Goal: Task Accomplishment & Management: Manage account settings

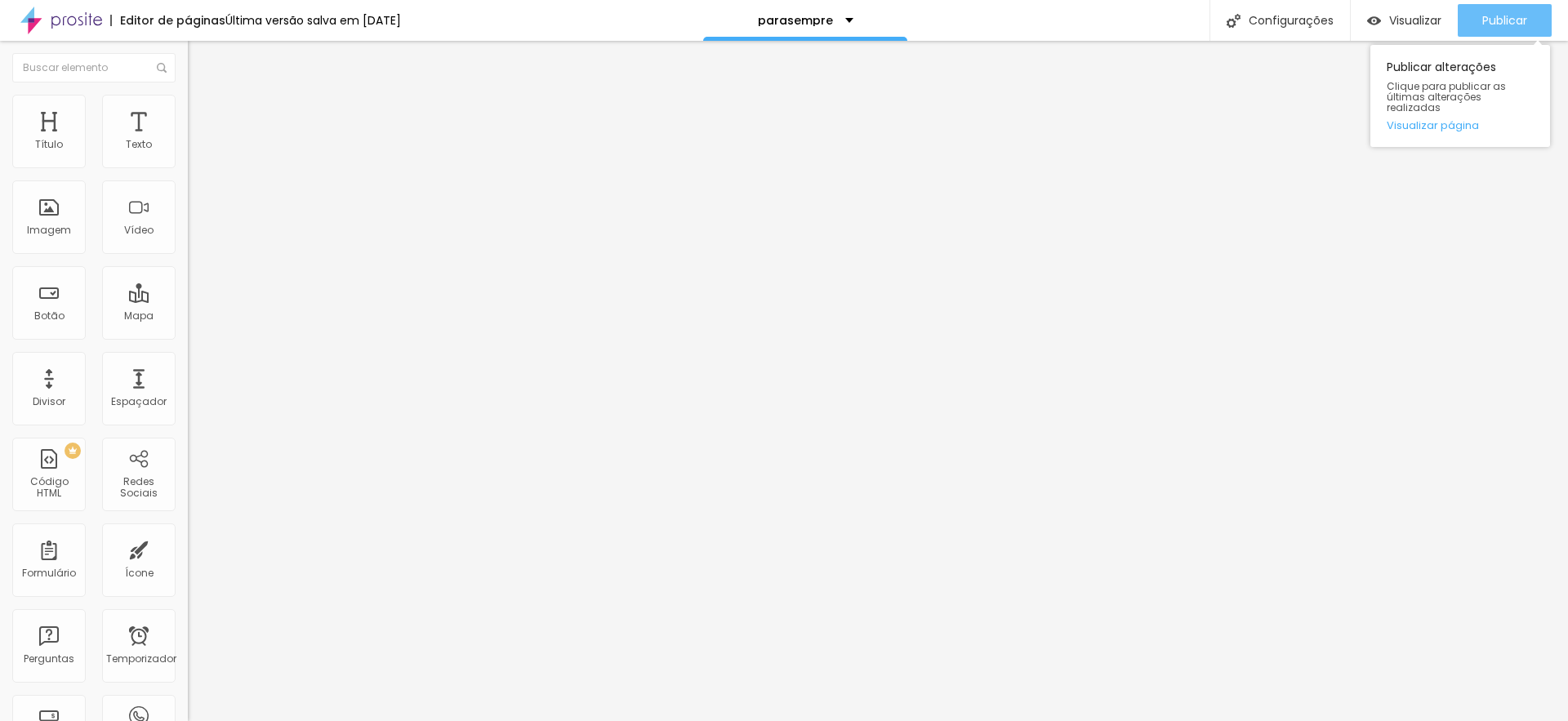
click at [1496, 15] on font "Publicar" at bounding box center [1504, 20] width 44 height 17
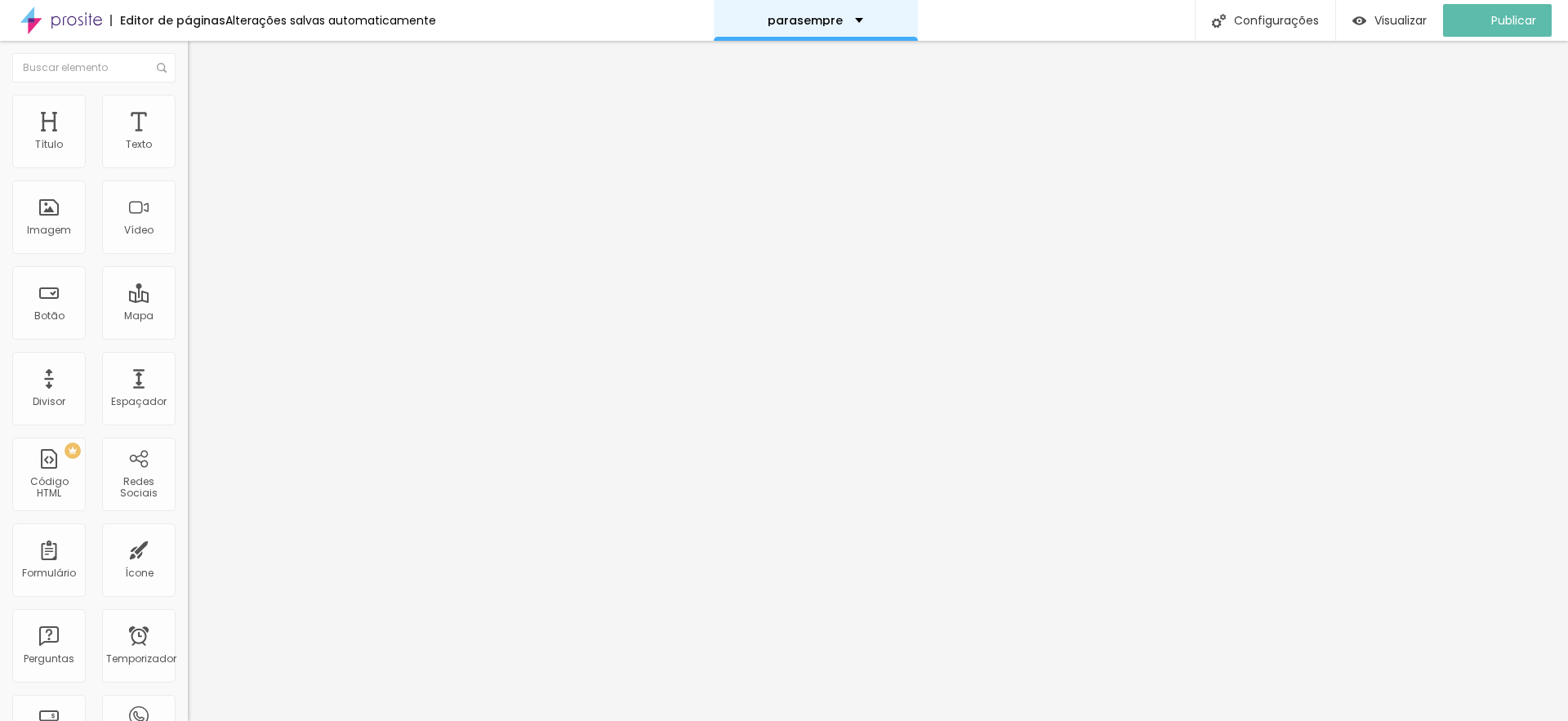
click at [848, 23] on div "parasempre" at bounding box center [815, 20] width 95 height 11
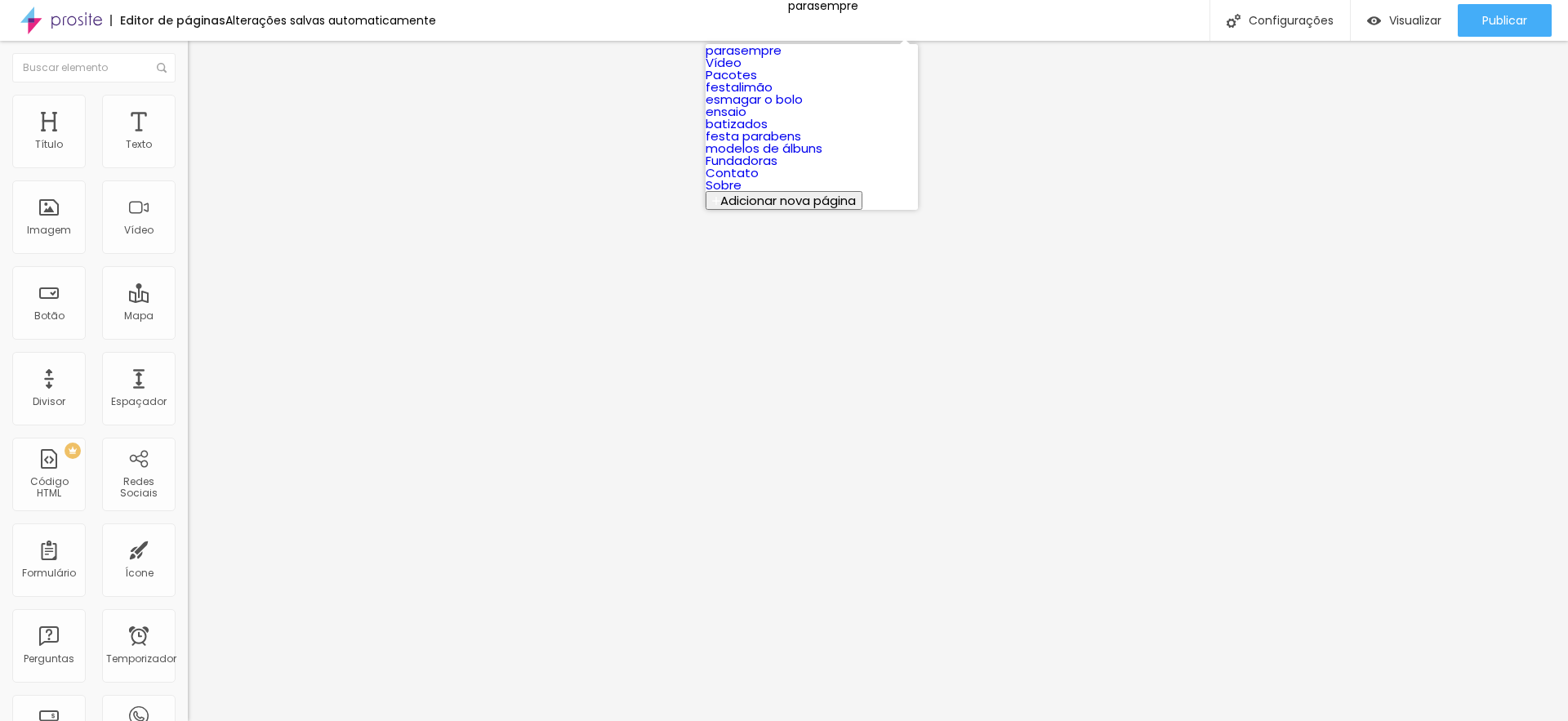
click at [772, 95] on link "festalimão" at bounding box center [739, 87] width 67 height 18
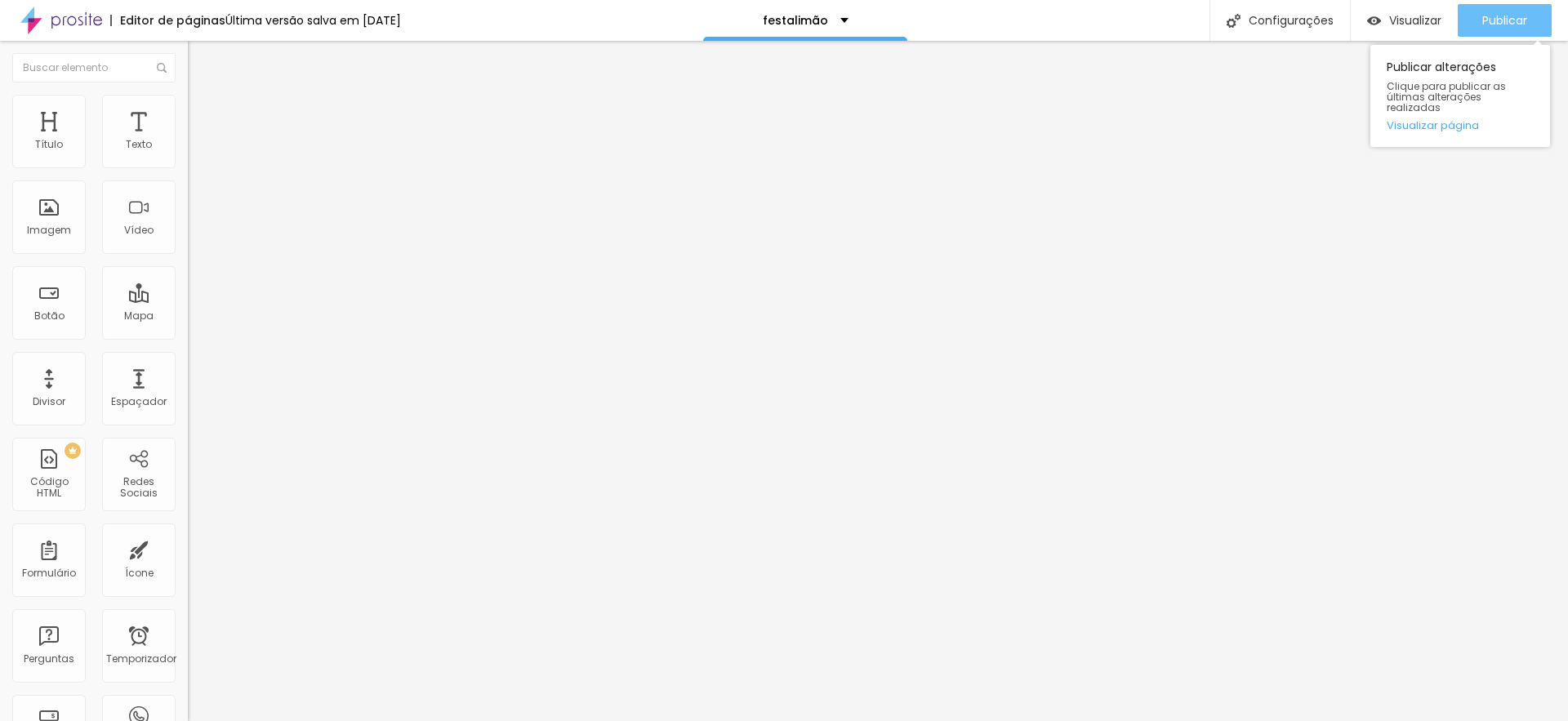
click at [1527, 14] on button "Publicar" at bounding box center [1504, 19] width 94 height 32
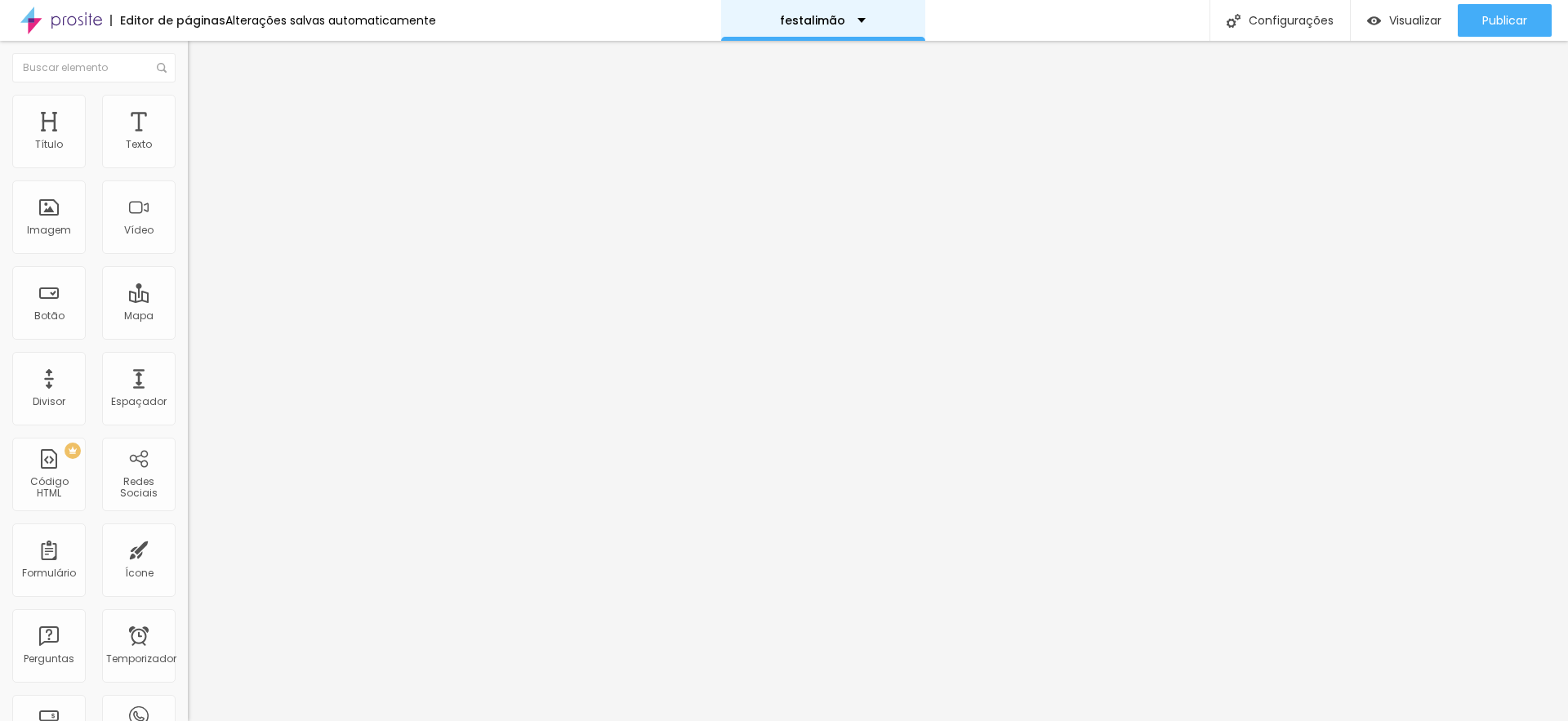
click at [849, 19] on div "festalimão" at bounding box center [822, 20] width 86 height 11
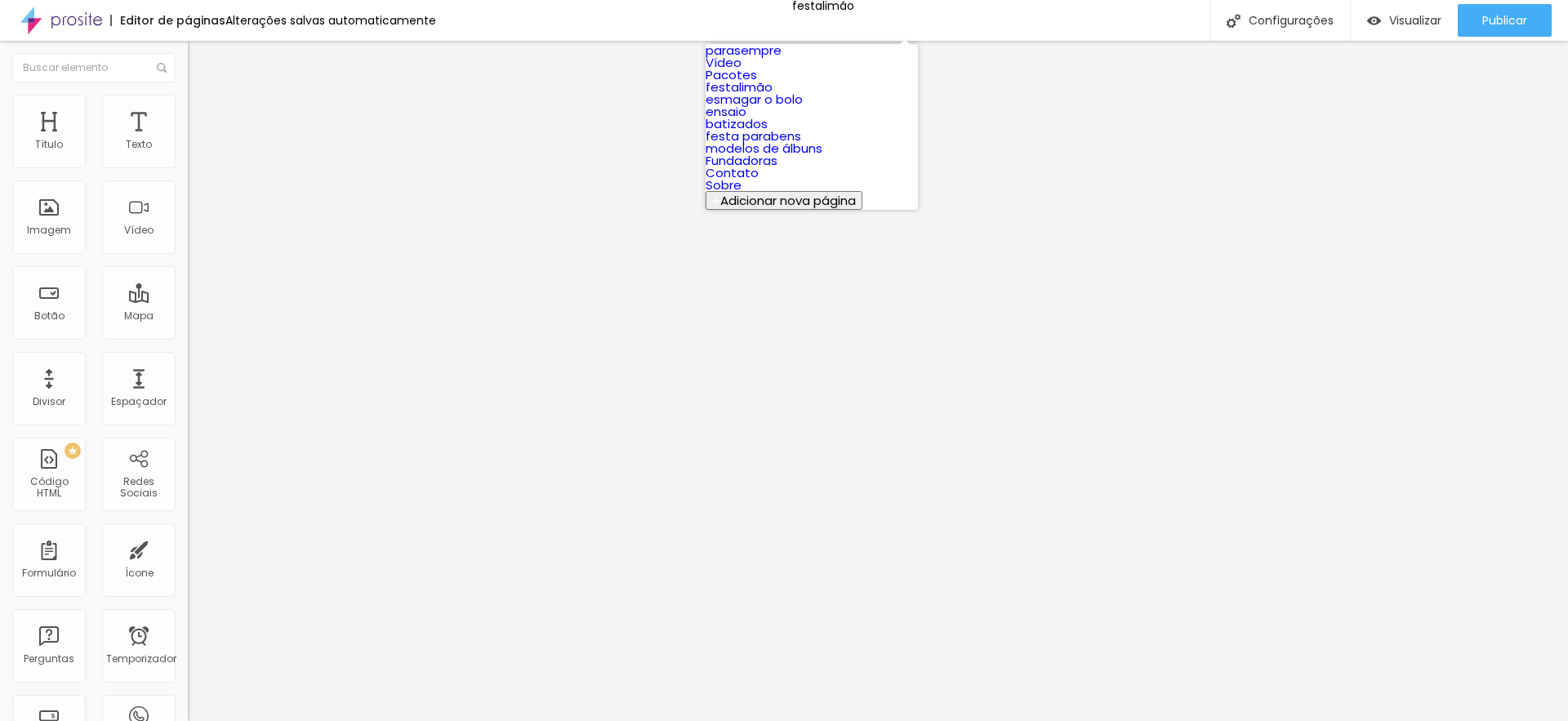
click at [768, 133] on link "batizados" at bounding box center [736, 123] width 62 height 18
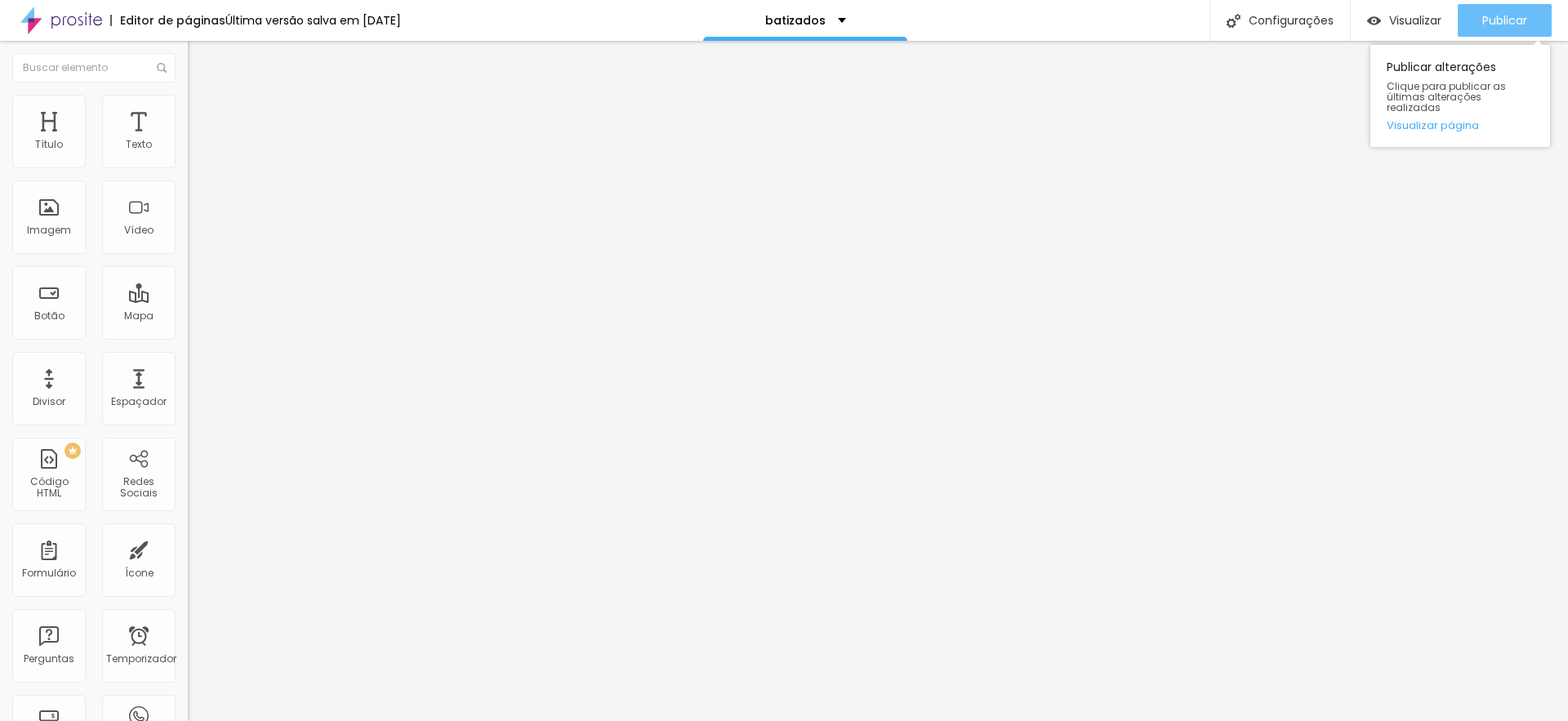
click at [1486, 17] on font "Publicar" at bounding box center [1504, 20] width 44 height 17
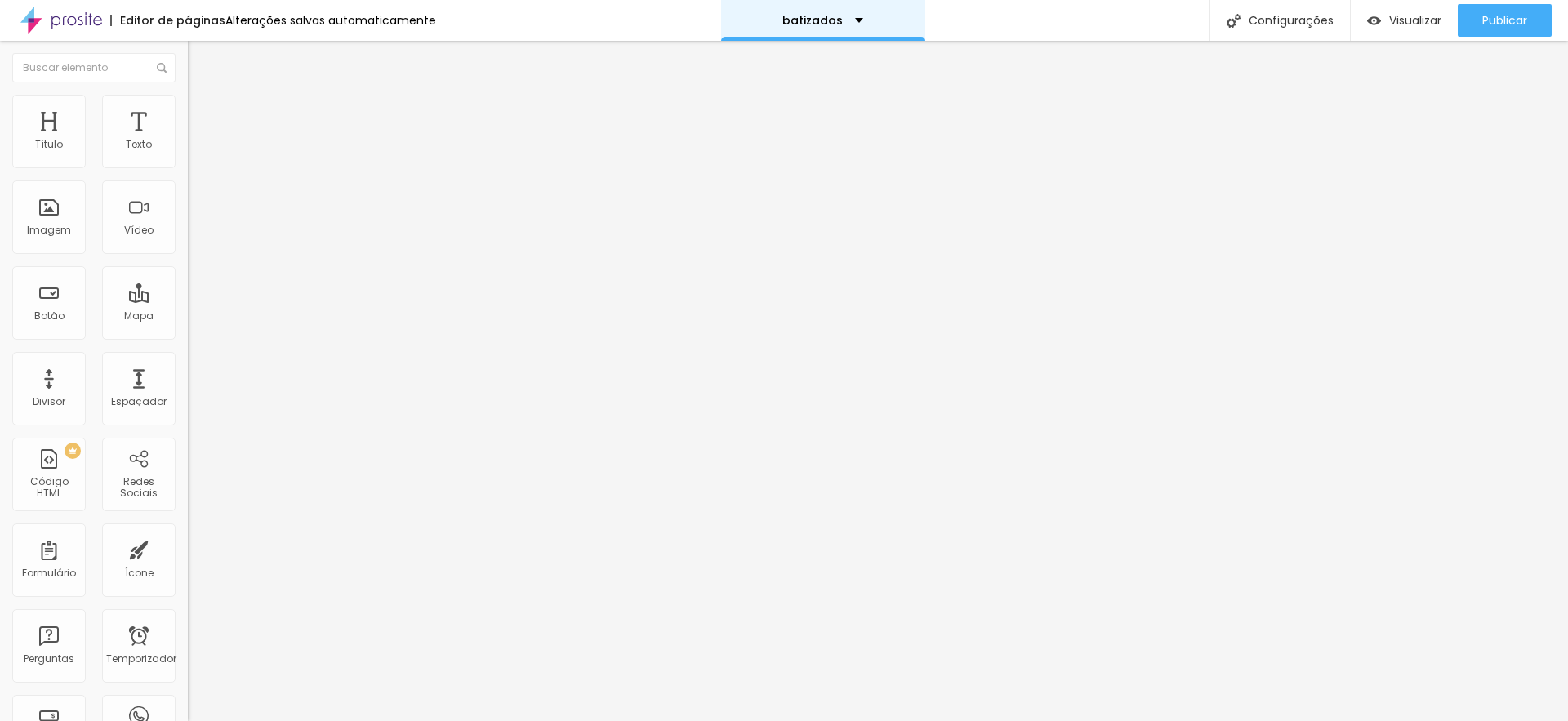
click at [863, 20] on div "batizados" at bounding box center [822, 20] width 204 height 41
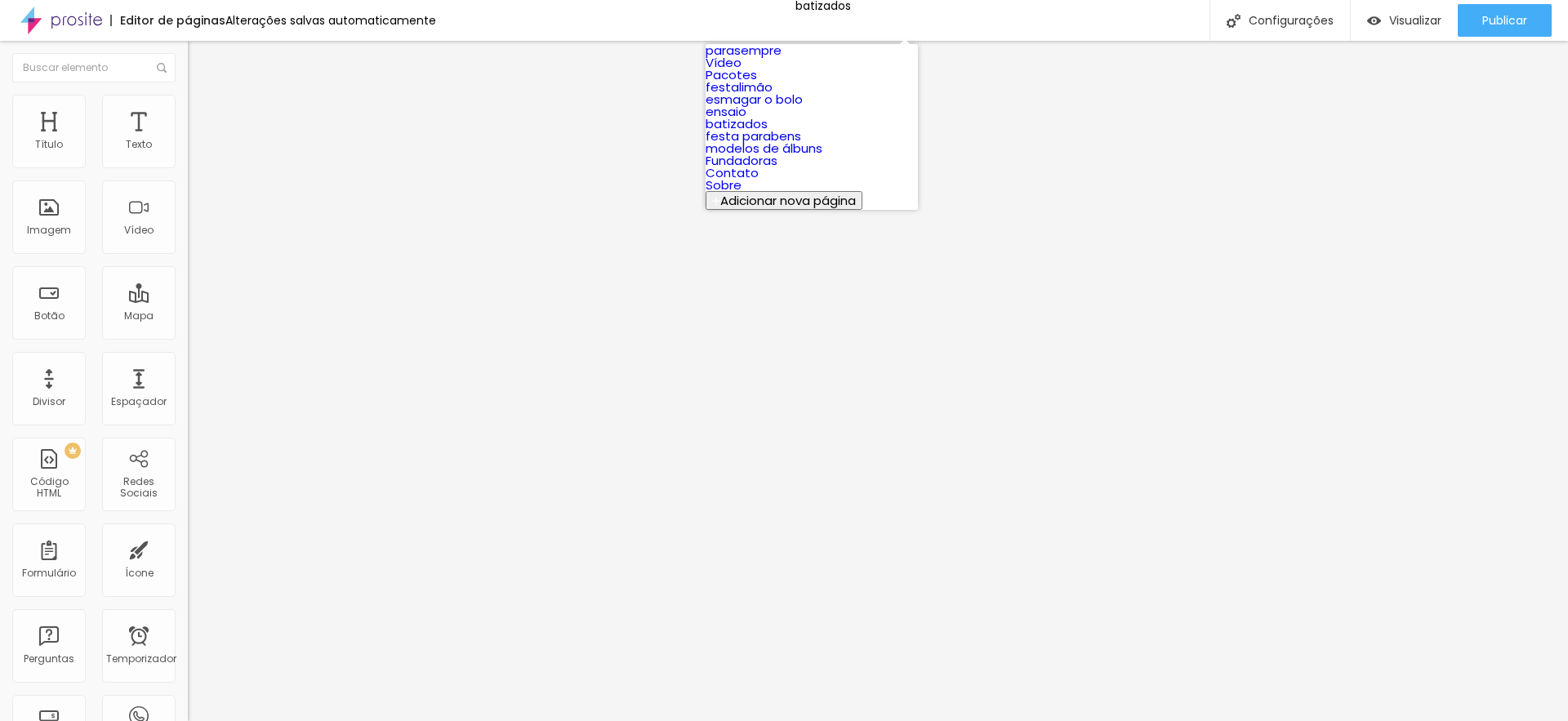
click at [746, 120] on link "ensaio" at bounding box center [726, 111] width 41 height 18
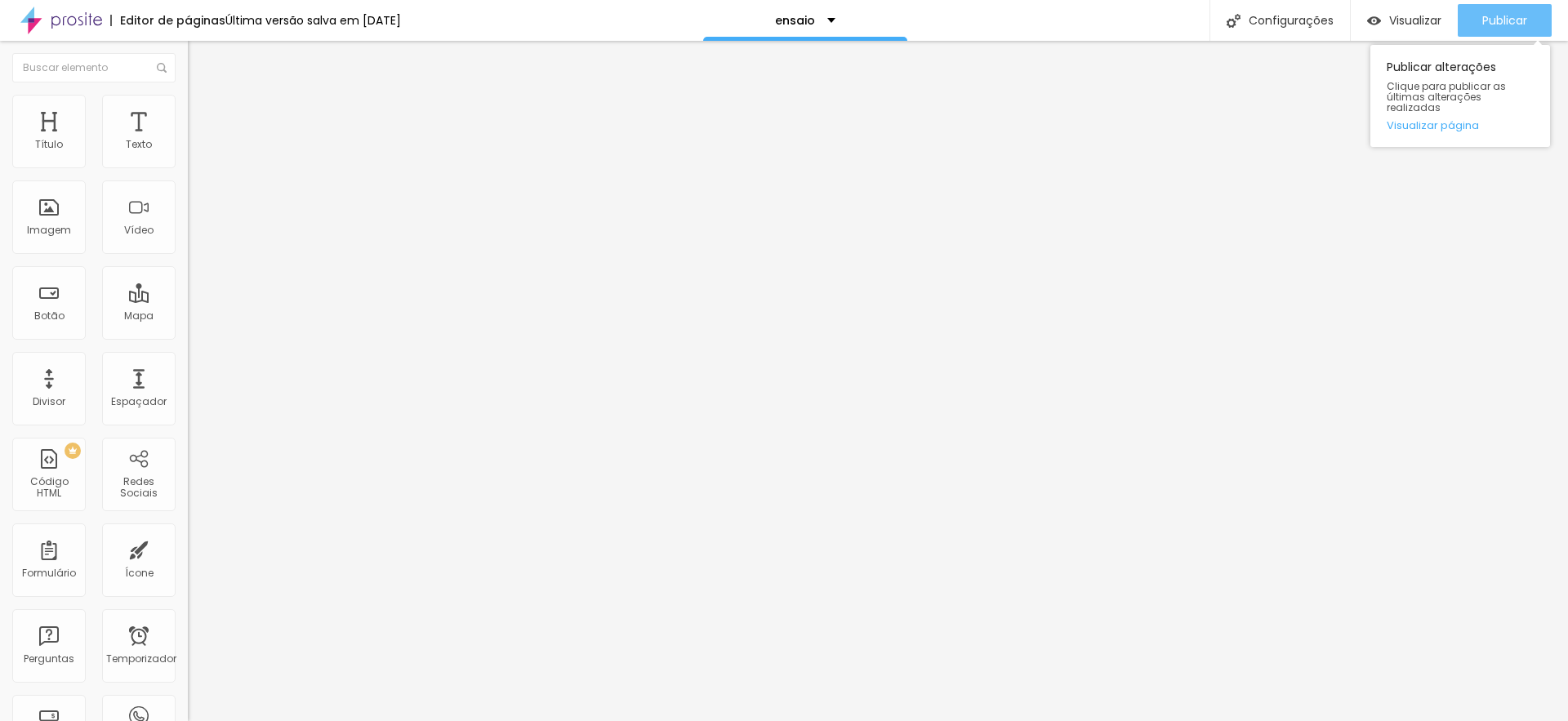
click at [1509, 24] on font "Publicar" at bounding box center [1504, 20] width 44 height 17
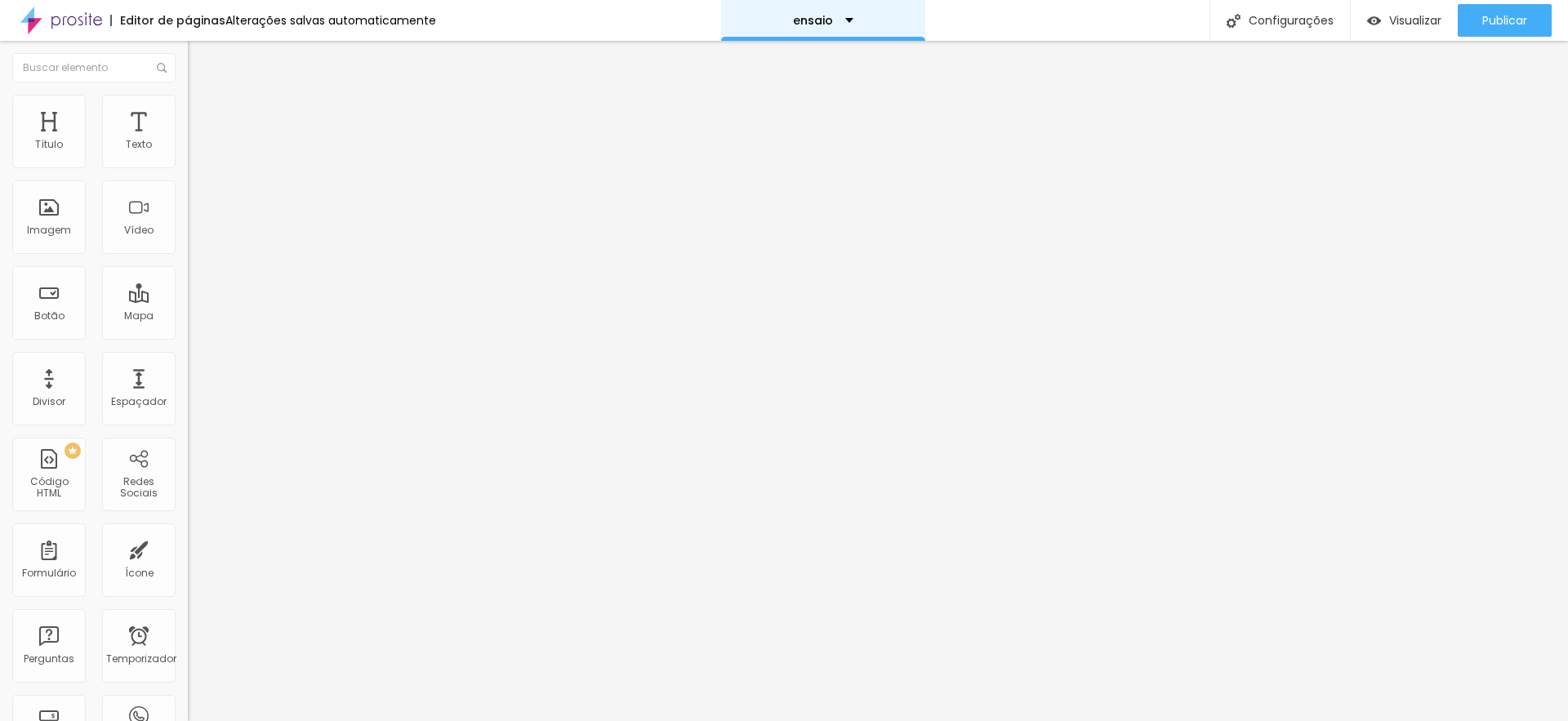
click at [838, 12] on div "ensaio" at bounding box center [822, 20] width 204 height 41
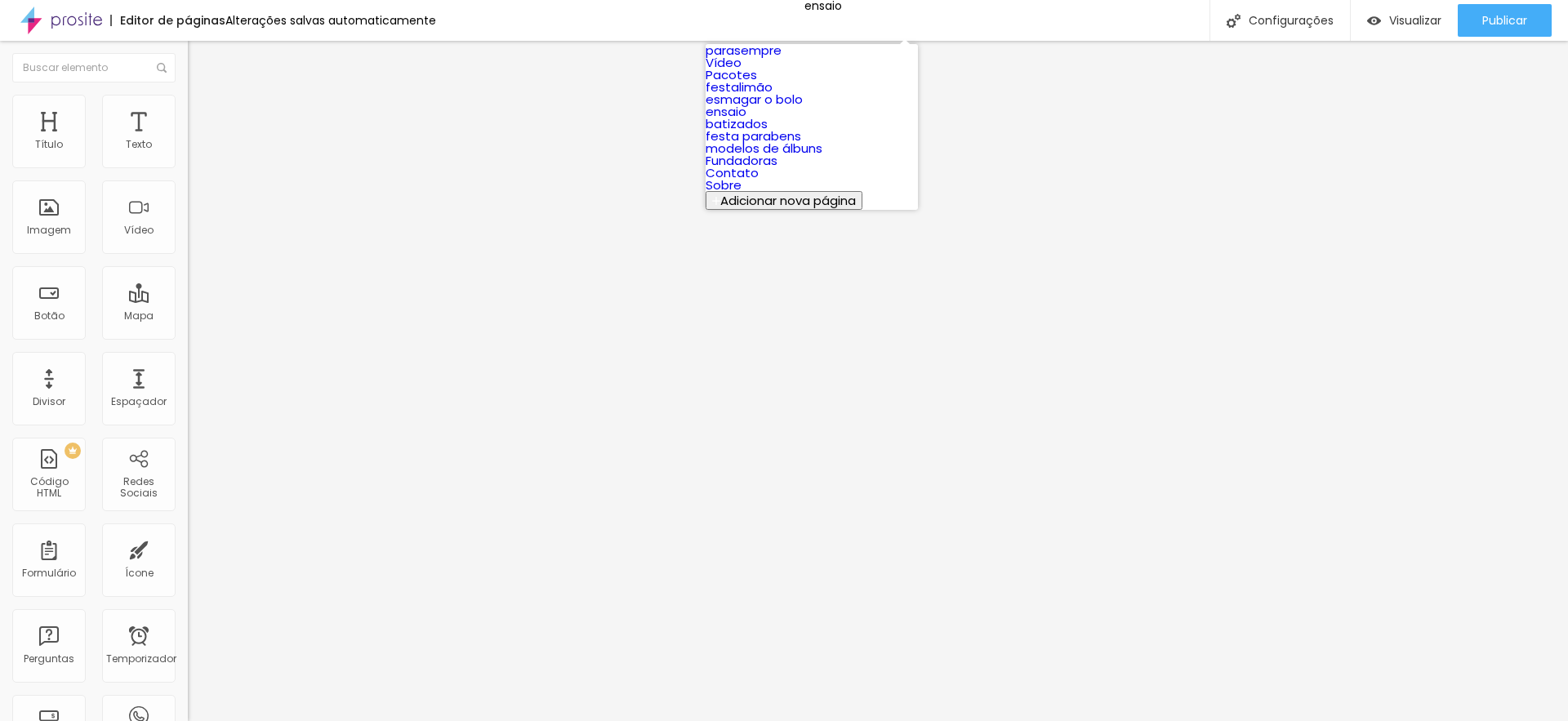
click at [803, 108] on font "esmagar o bolo" at bounding box center [754, 99] width 97 height 18
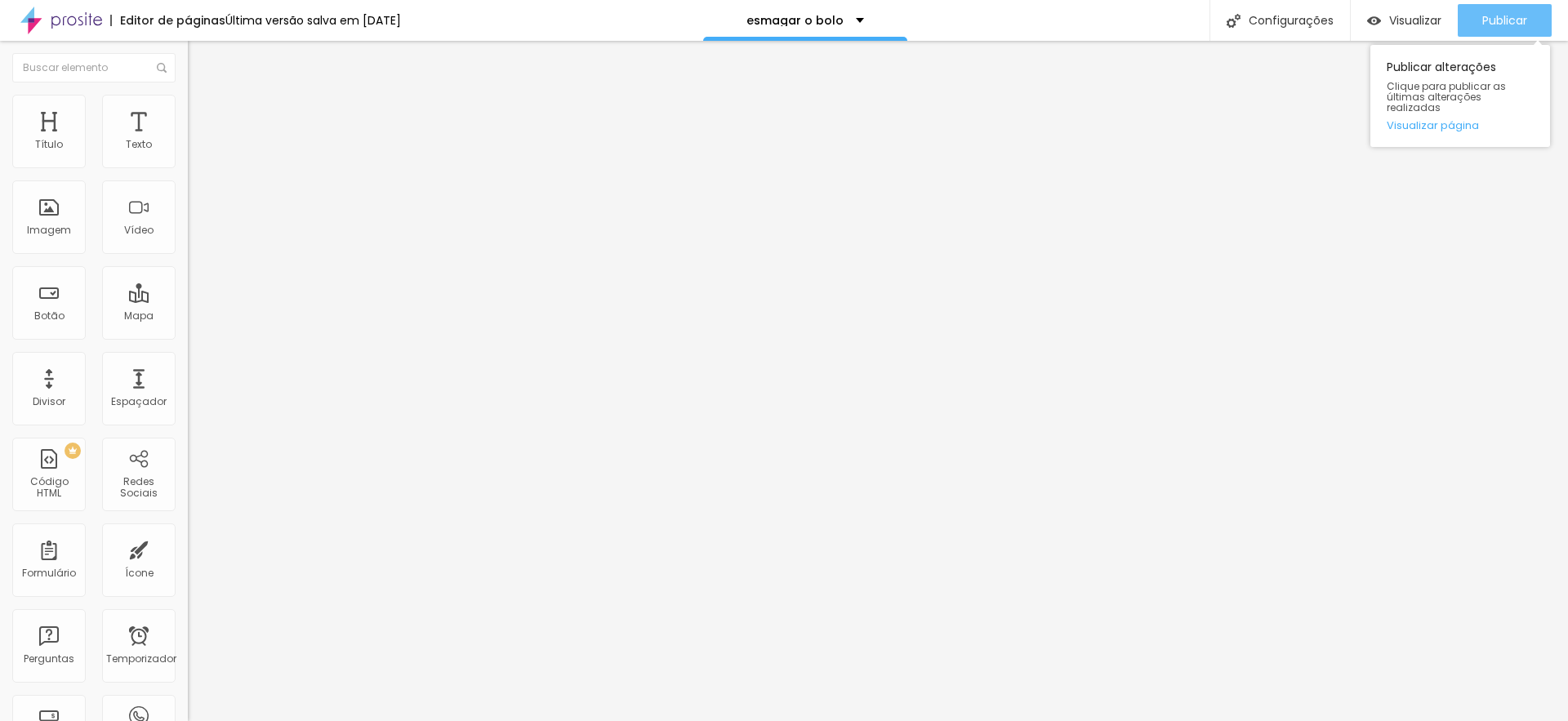
click at [1511, 18] on font "Publicar" at bounding box center [1504, 20] width 44 height 17
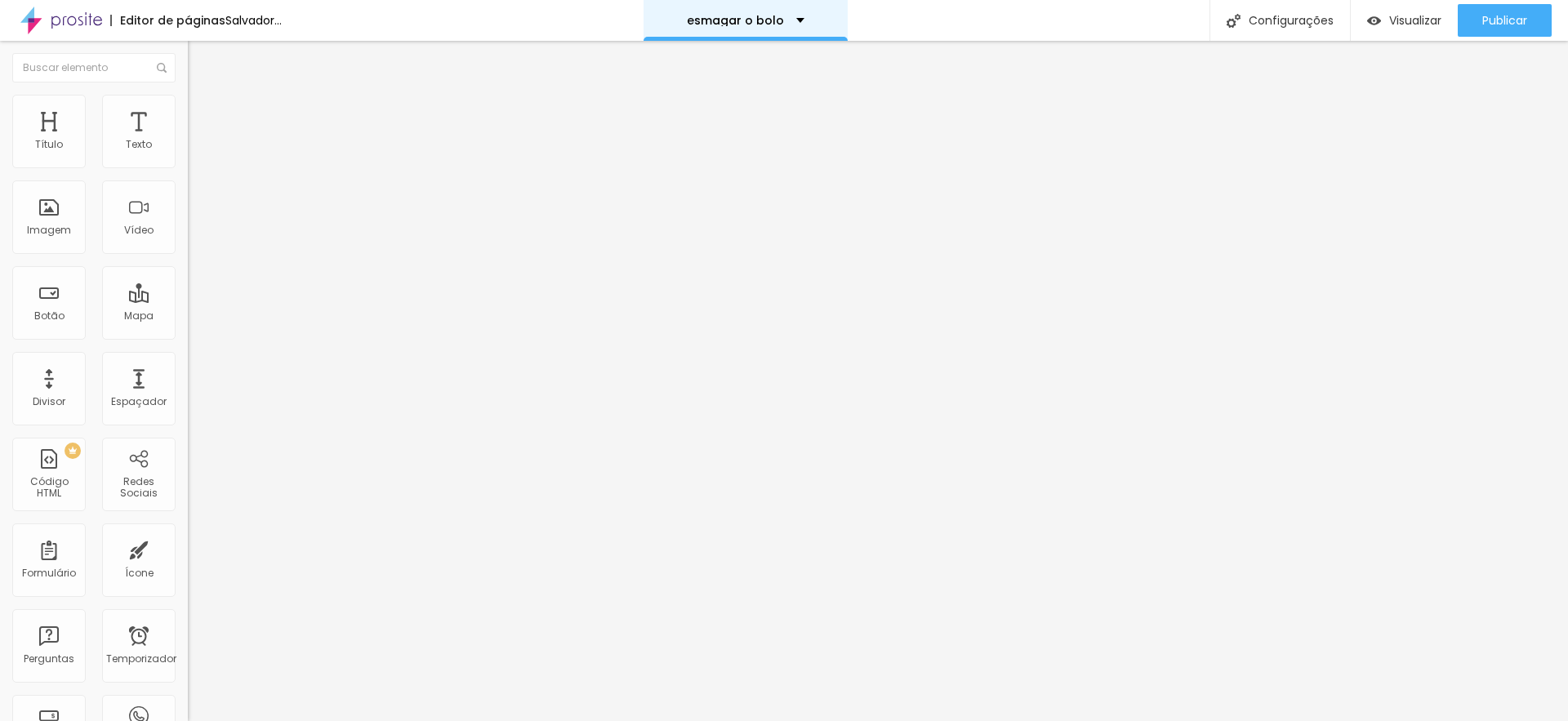
click at [784, 24] on font "esmagar o bolo" at bounding box center [734, 20] width 97 height 17
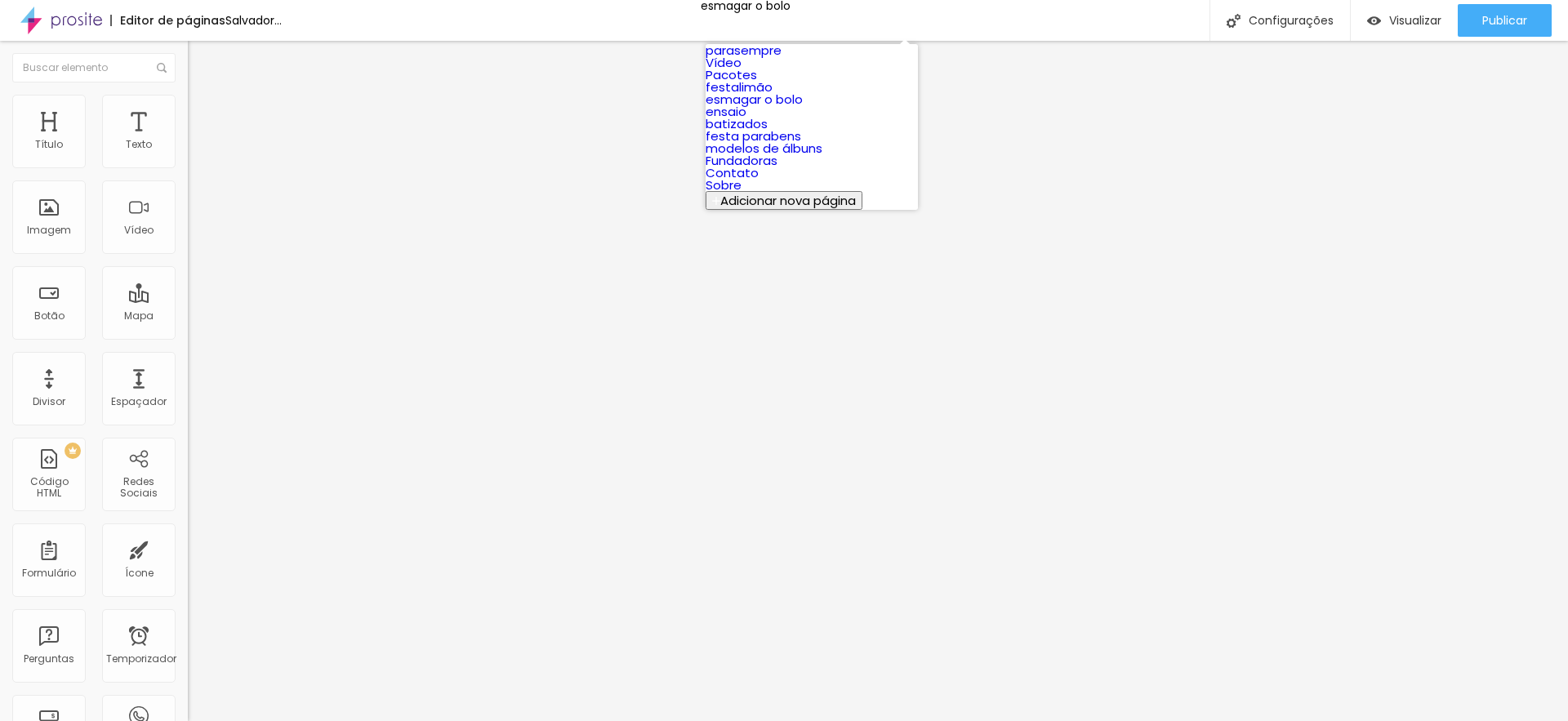
scroll to position [158, 0]
click at [801, 132] on link "festa parabens" at bounding box center [753, 136] width 95 height 18
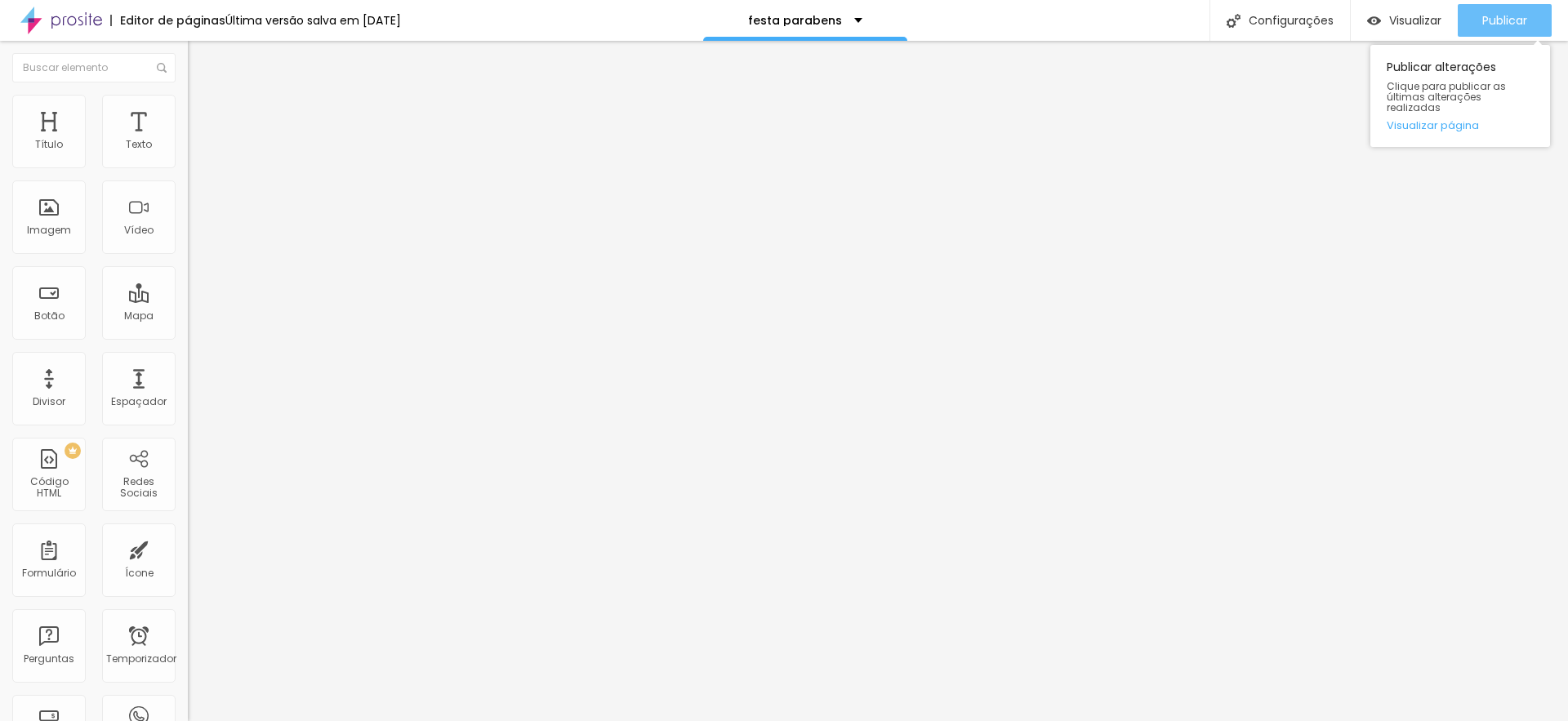
click at [1469, 19] on button "Publicar" at bounding box center [1504, 19] width 94 height 32
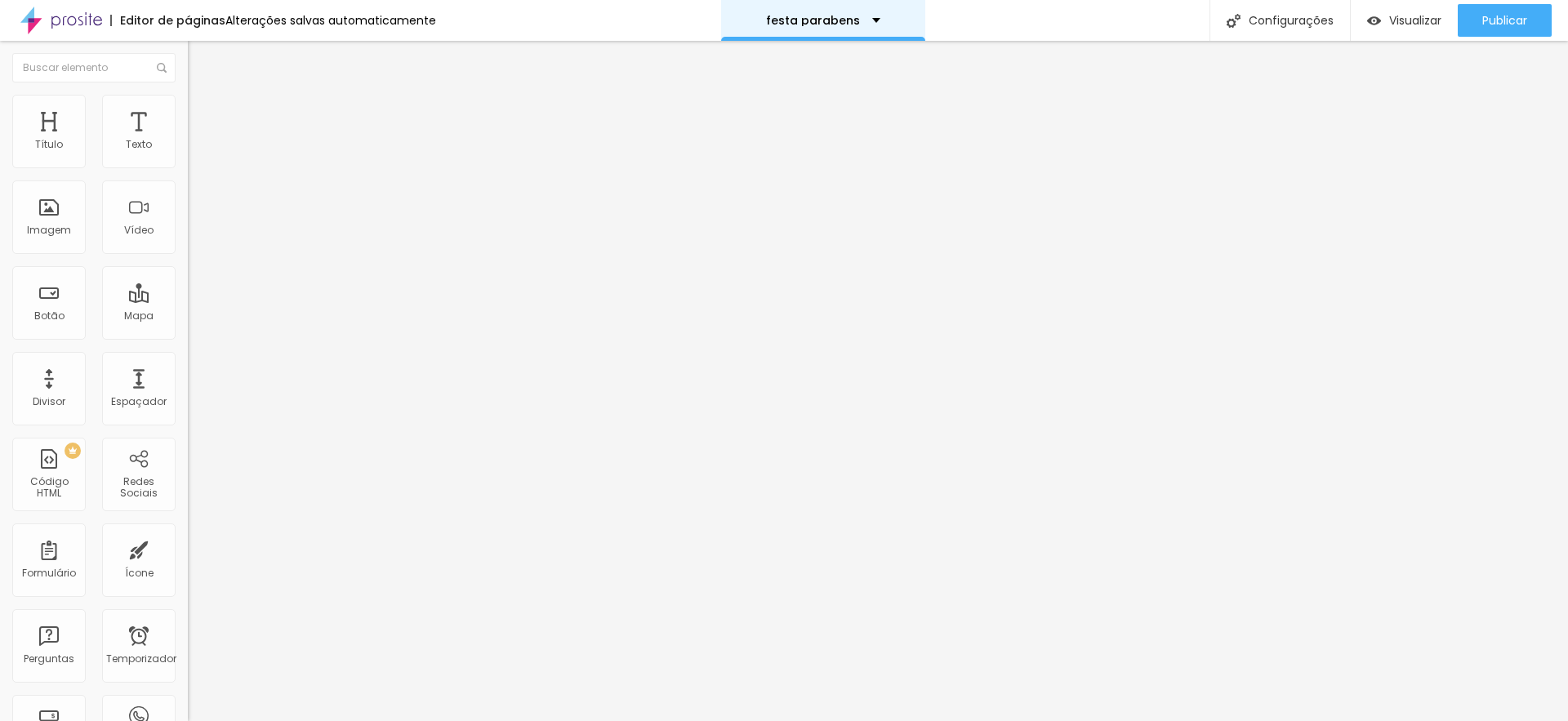
click at [859, 23] on div "festa parabens" at bounding box center [822, 20] width 114 height 11
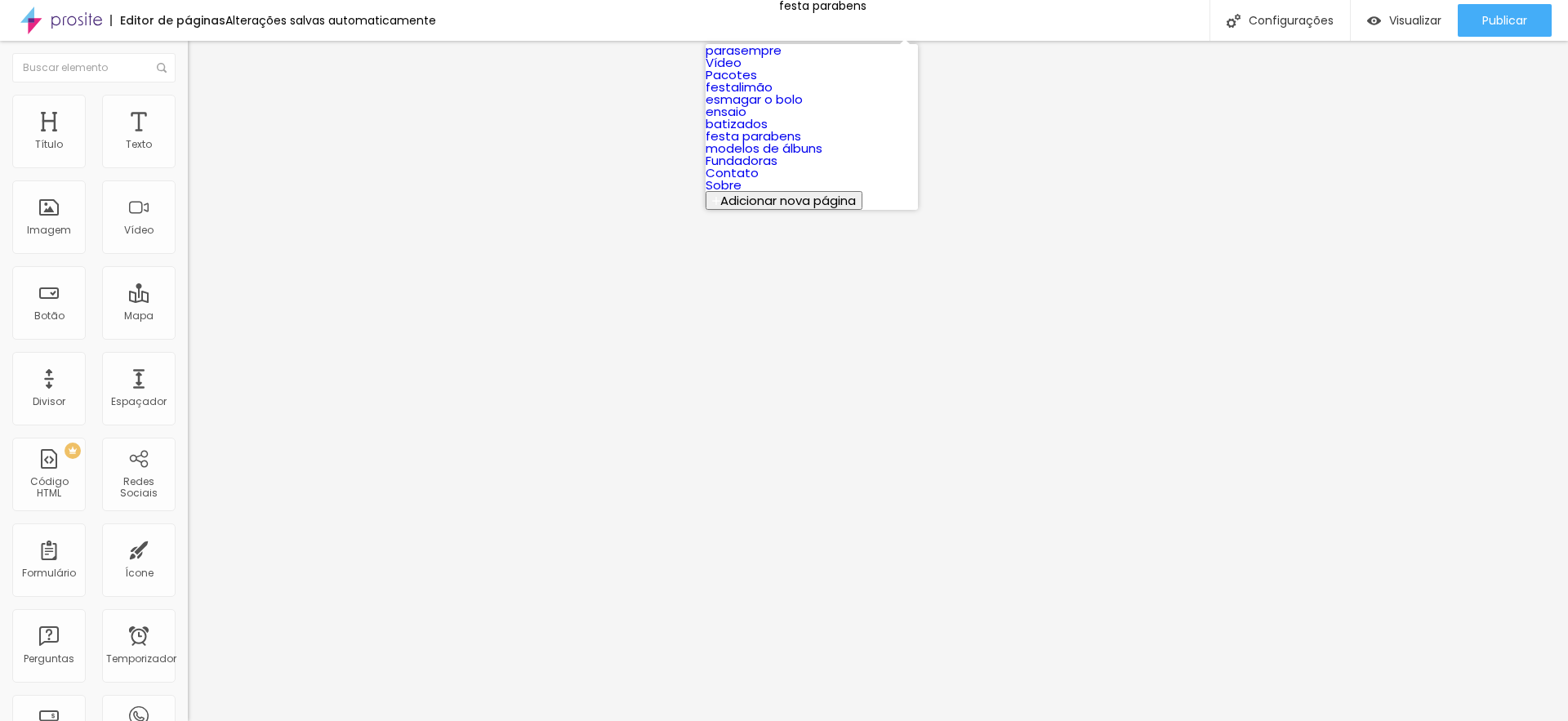
scroll to position [158, 0]
click at [822, 157] on font "modelos de álbuns" at bounding box center [764, 148] width 117 height 18
